Goal: Transaction & Acquisition: Subscribe to service/newsletter

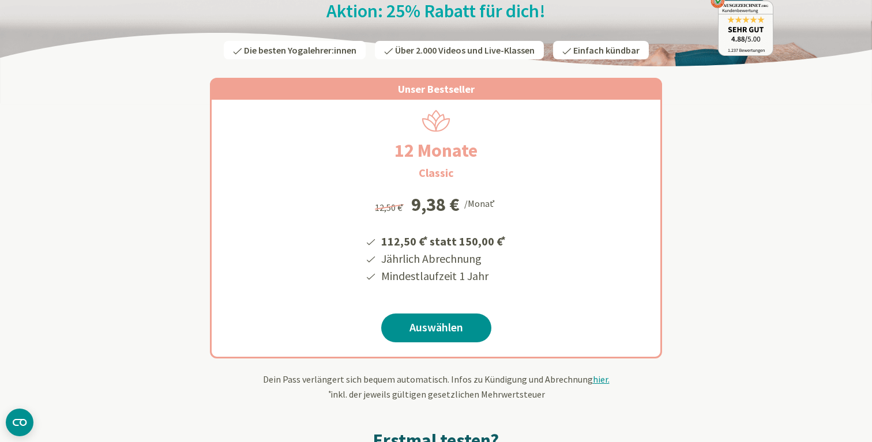
scroll to position [146, 0]
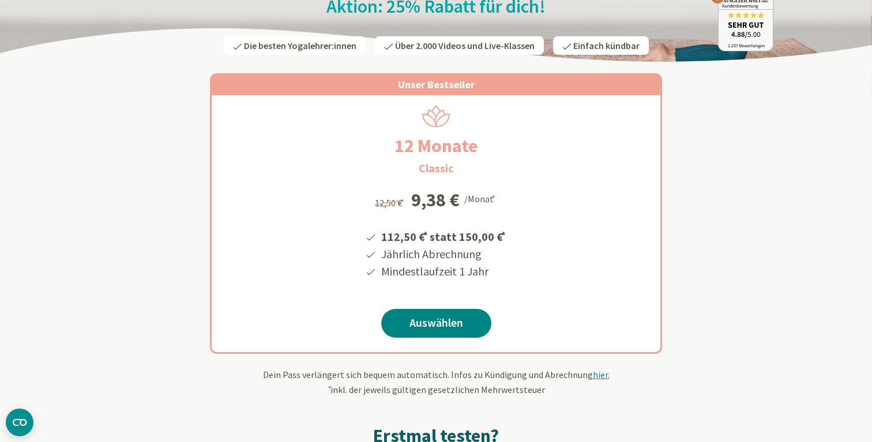
click at [443, 319] on link "Auswählen" at bounding box center [436, 323] width 110 height 29
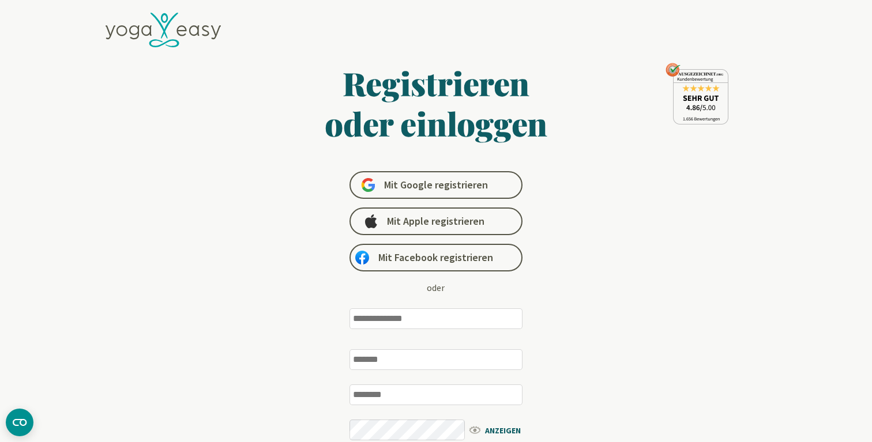
click at [392, 327] on input "email" at bounding box center [435, 318] width 173 height 21
click at [181, 34] on icon at bounding box center [163, 30] width 115 height 35
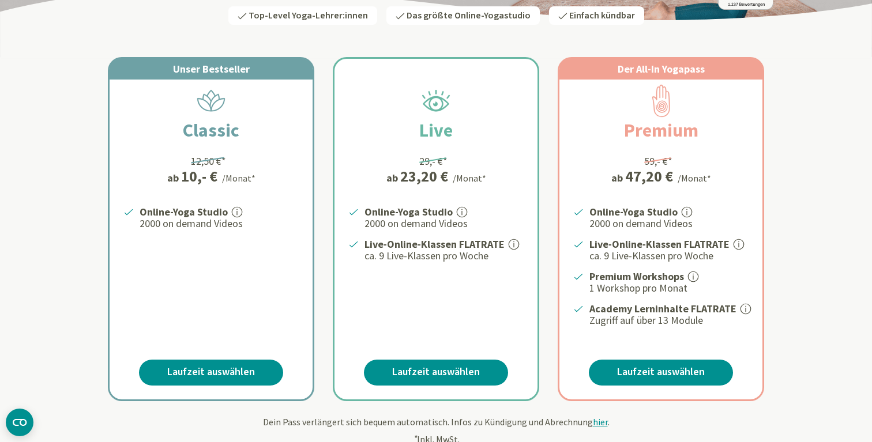
scroll to position [190, 0]
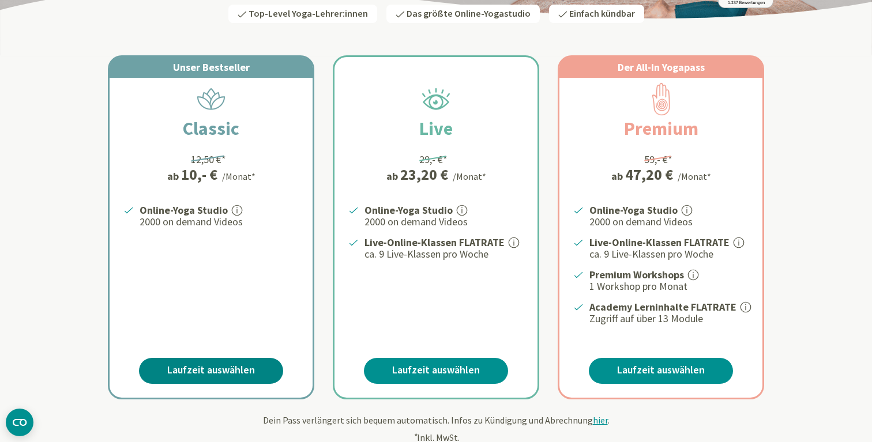
click at [206, 369] on link "Laufzeit auswählen" at bounding box center [211, 371] width 144 height 26
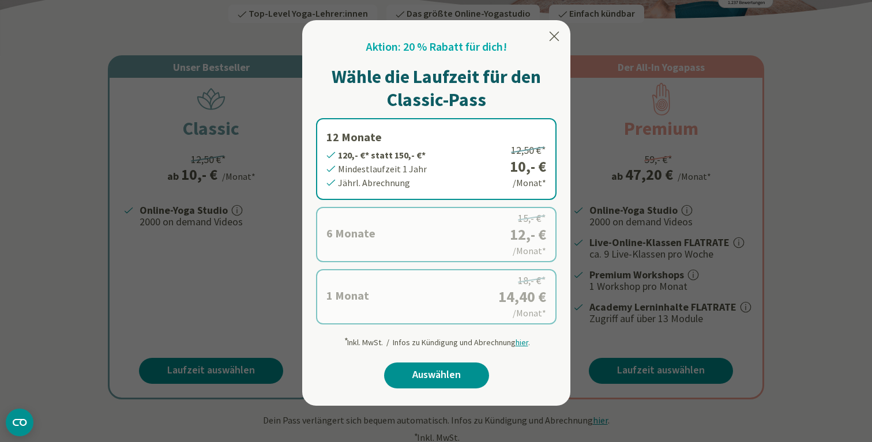
click at [552, 39] on icon at bounding box center [554, 36] width 14 height 14
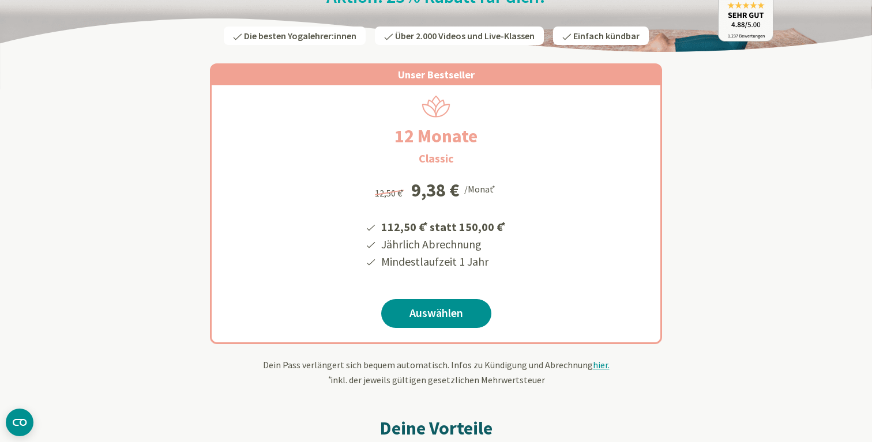
scroll to position [158, 0]
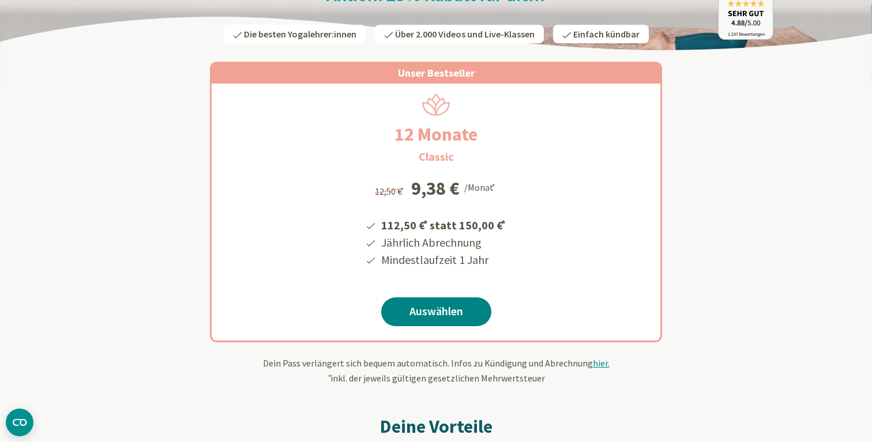
click at [435, 306] on link "Auswählen" at bounding box center [436, 311] width 110 height 29
